Goal: Task Accomplishment & Management: Manage account settings

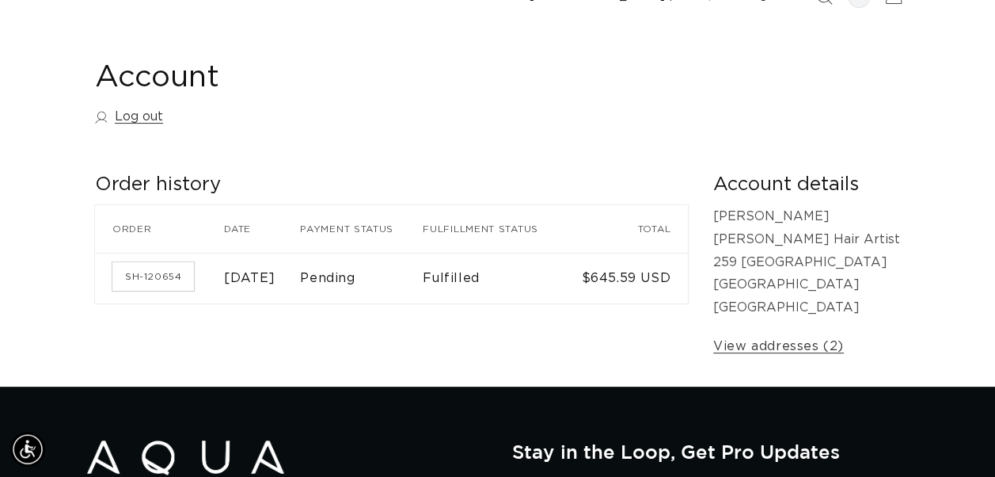
click at [638, 66] on h1 "Account" at bounding box center [497, 78] width 805 height 39
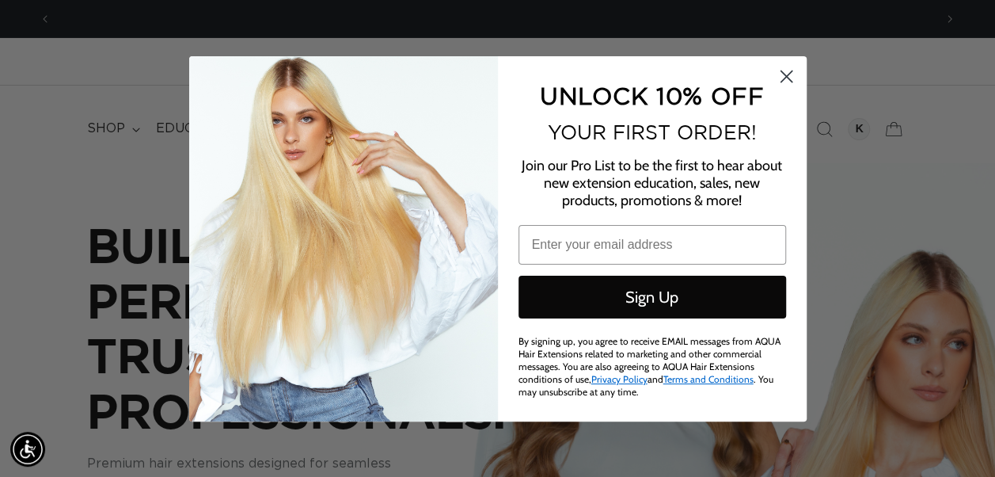
scroll to position [0, 1765]
click at [789, 73] on circle "Close dialog" at bounding box center [786, 76] width 26 height 26
